Goal: Information Seeking & Learning: Learn about a topic

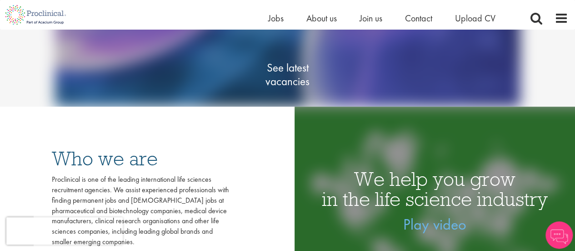
scroll to position [136, 0]
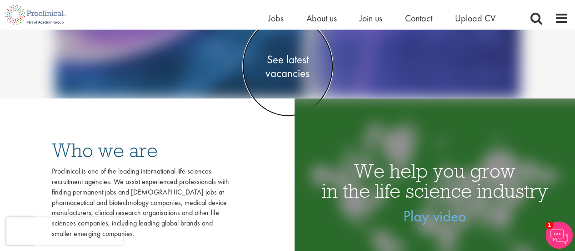
click at [294, 65] on span "See latest vacancies" at bounding box center [287, 66] width 91 height 27
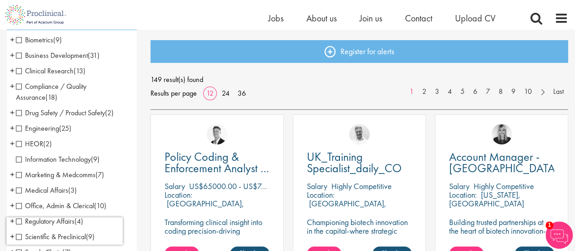
scroll to position [136, 0]
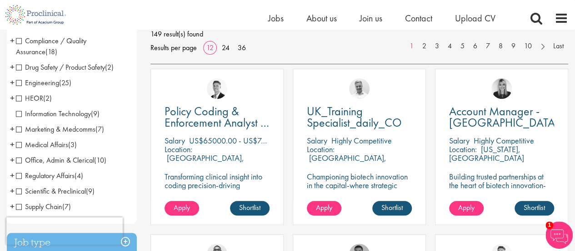
click at [24, 193] on span "Scientific & Preclinical" at bounding box center [51, 191] width 70 height 10
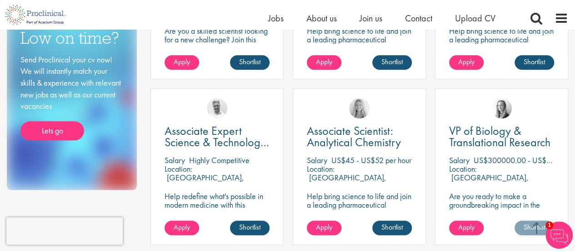
scroll to position [455, 0]
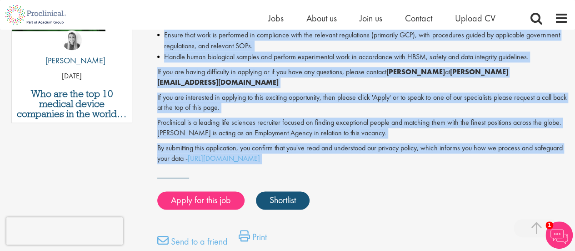
scroll to position [546, 0]
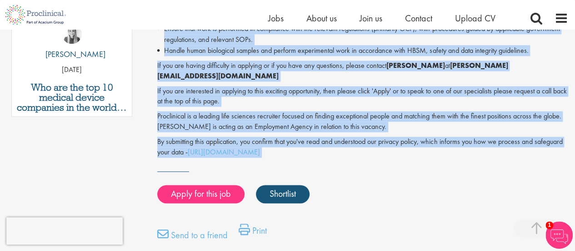
drag, startPoint x: 157, startPoint y: 97, endPoint x: 500, endPoint y: 161, distance: 348.5
copy div "Primary Responsibilities: The successful candidate will be responsible for the …"
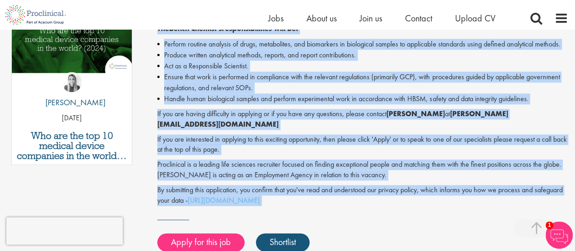
scroll to position [455, 0]
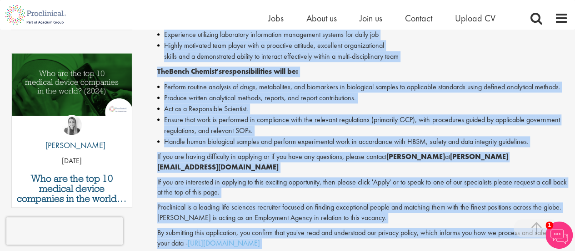
click at [274, 159] on p "If you are having difficulty in applying or if you have any questions, please c…" at bounding box center [362, 161] width 411 height 21
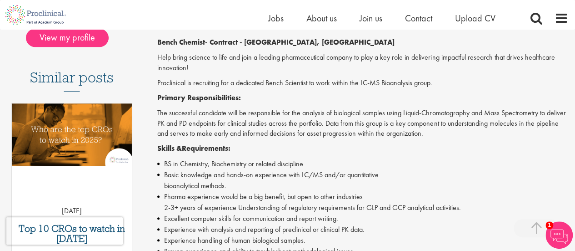
scroll to position [182, 0]
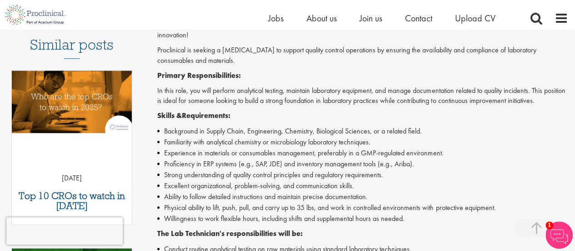
scroll to position [227, 0]
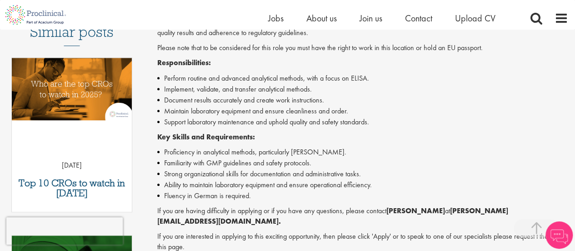
scroll to position [318, 0]
